Goal: Information Seeking & Learning: Learn about a topic

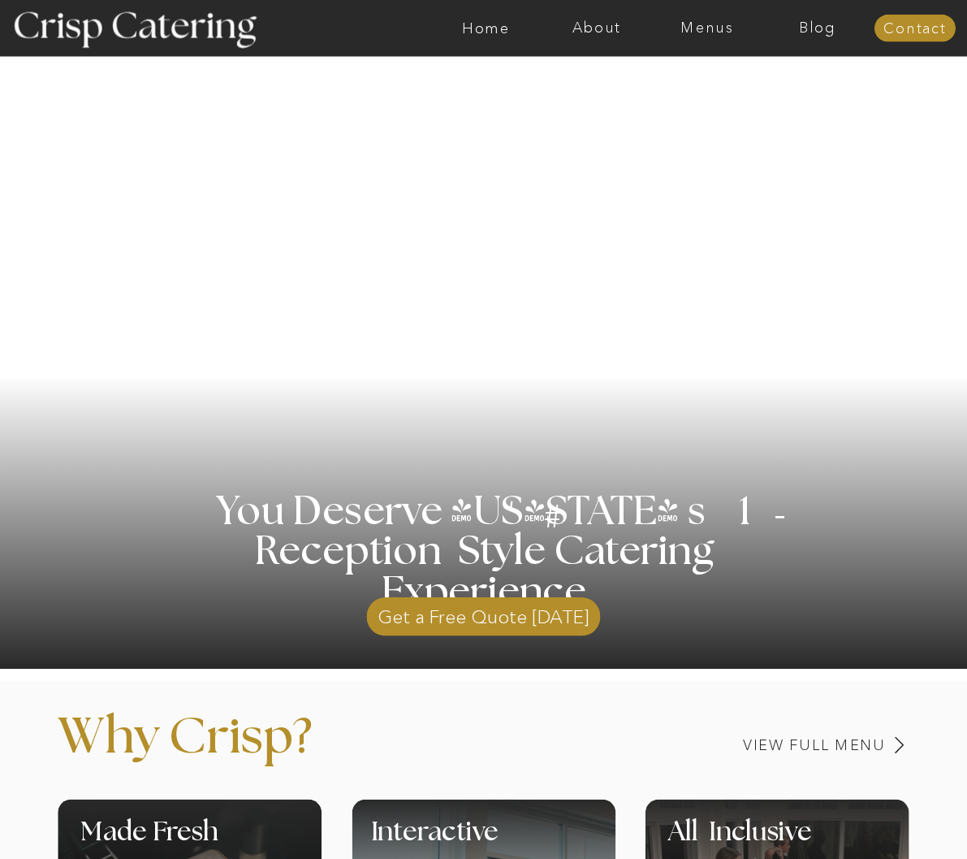
scroll to position [0, 1]
click at [698, 25] on nav "Menus" at bounding box center [707, 28] width 110 height 16
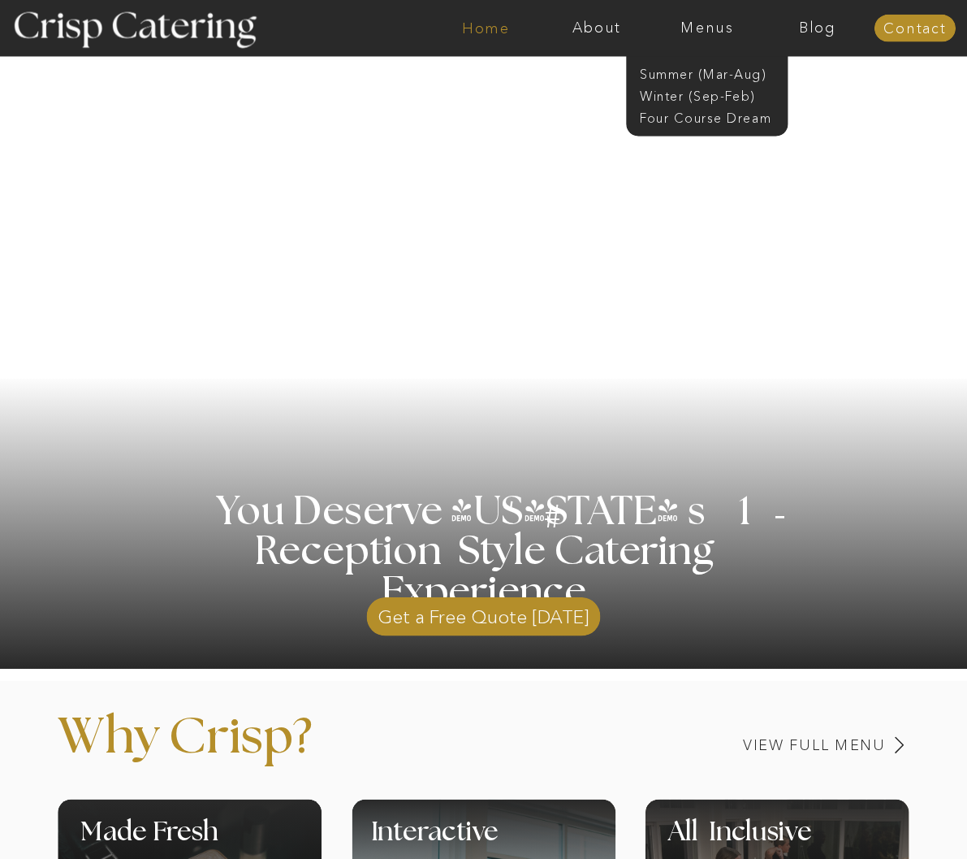
click at [488, 31] on nav "Home" at bounding box center [486, 28] width 110 height 16
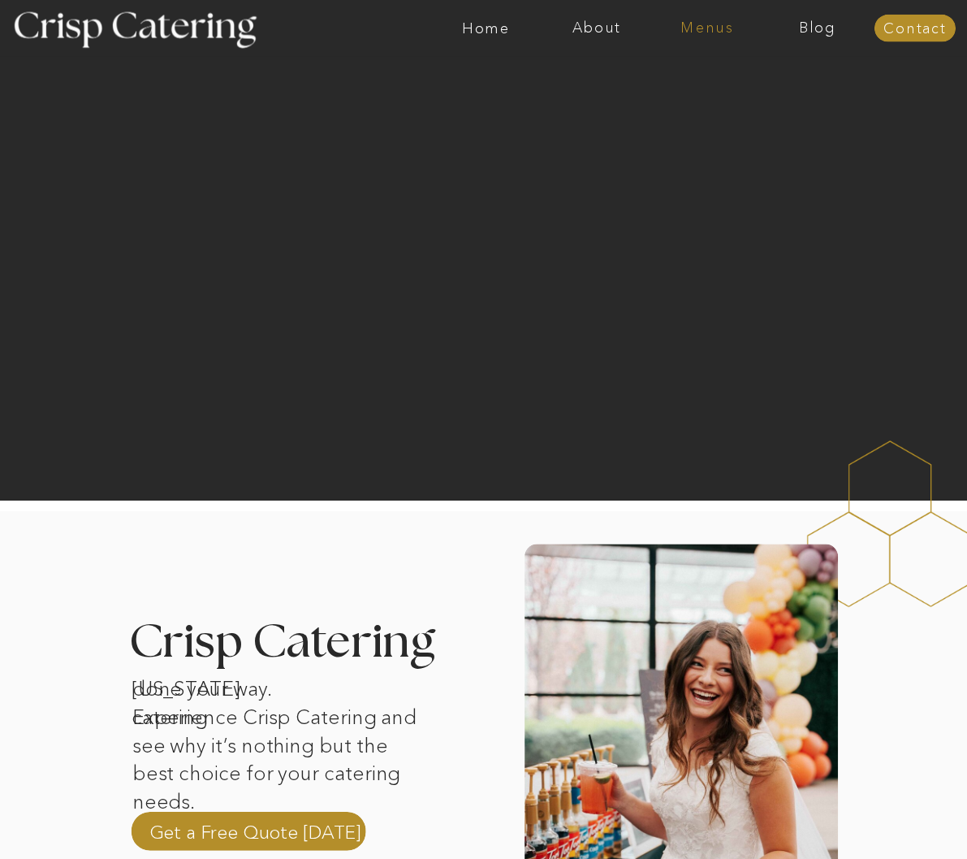
click at [720, 36] on nav "Menus" at bounding box center [707, 28] width 110 height 16
click at [489, 38] on div at bounding box center [547, 28] width 2556 height 56
click at [711, 28] on nav "Menus" at bounding box center [707, 28] width 110 height 16
click at [658, 93] on nav "Winter (Sep-Feb)" at bounding box center [706, 94] width 132 height 15
